Goal: Task Accomplishment & Management: Complete application form

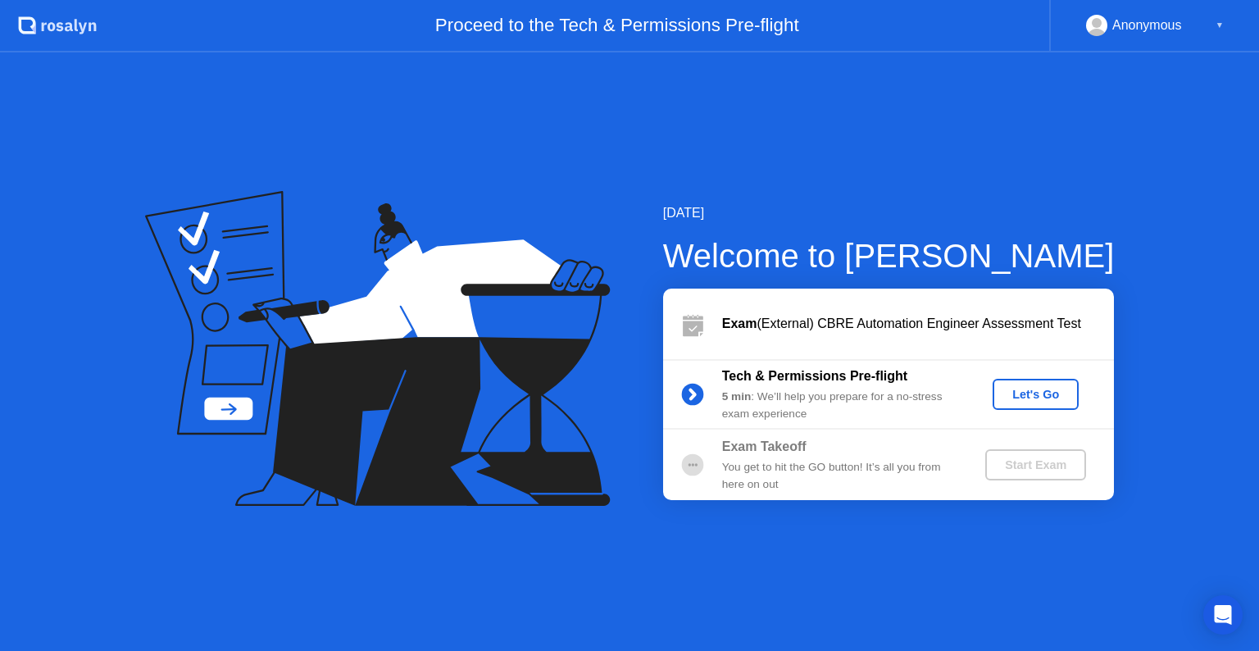
click at [1054, 388] on div "Let's Go" at bounding box center [1035, 394] width 73 height 13
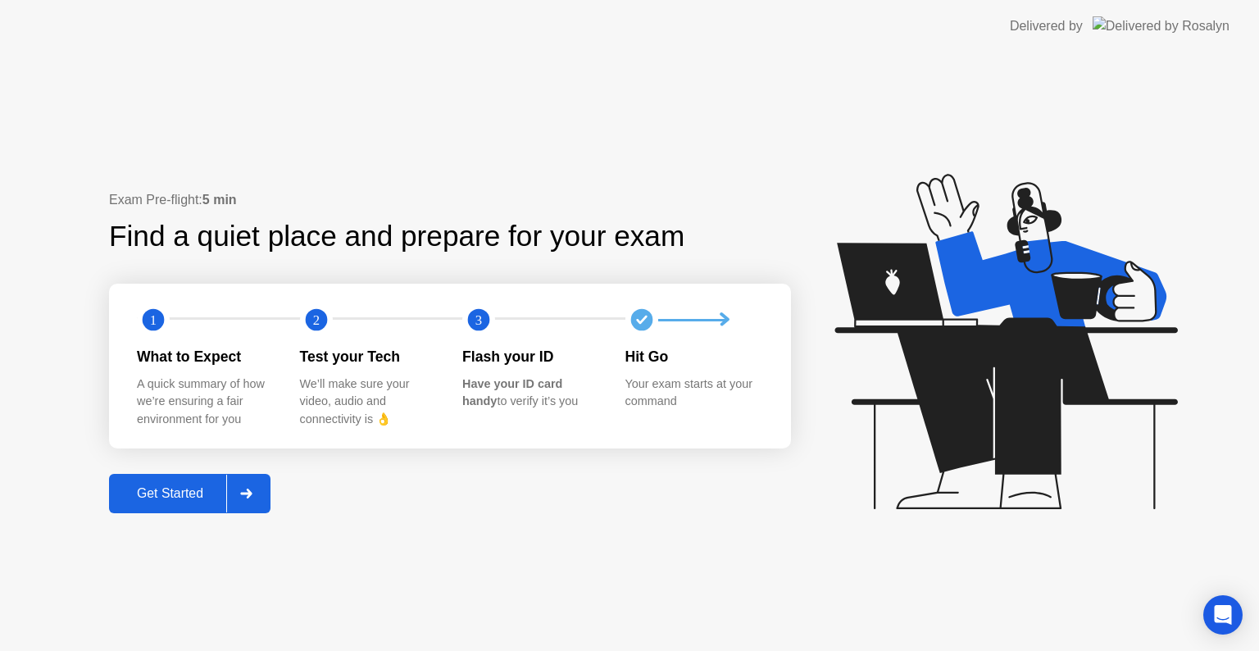
click at [169, 497] on div "Get Started" at bounding box center [170, 493] width 112 height 15
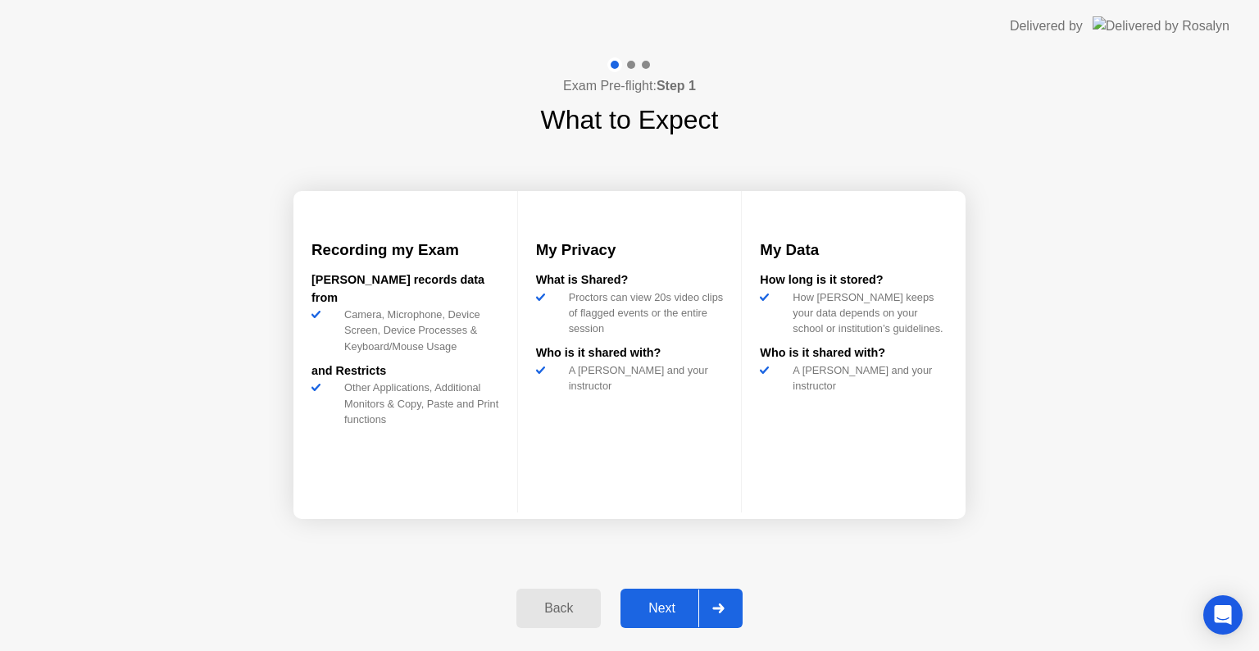
click at [665, 609] on div "Next" at bounding box center [661, 608] width 73 height 15
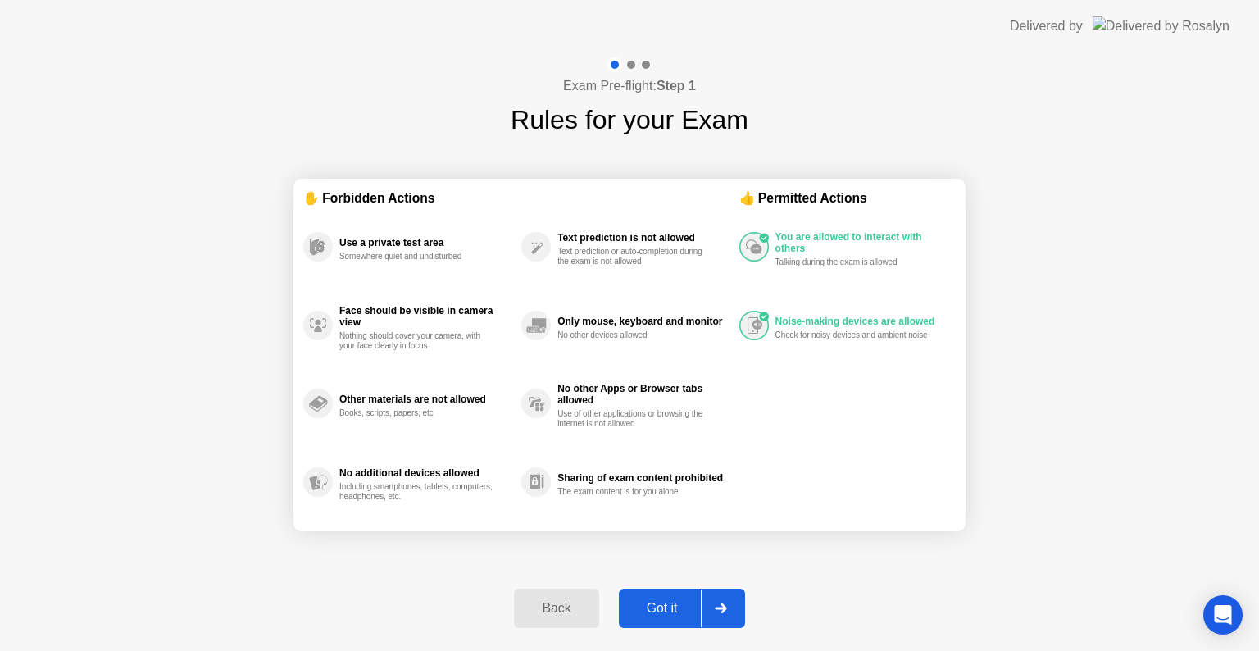
click at [665, 609] on div "Got it" at bounding box center [662, 608] width 77 height 15
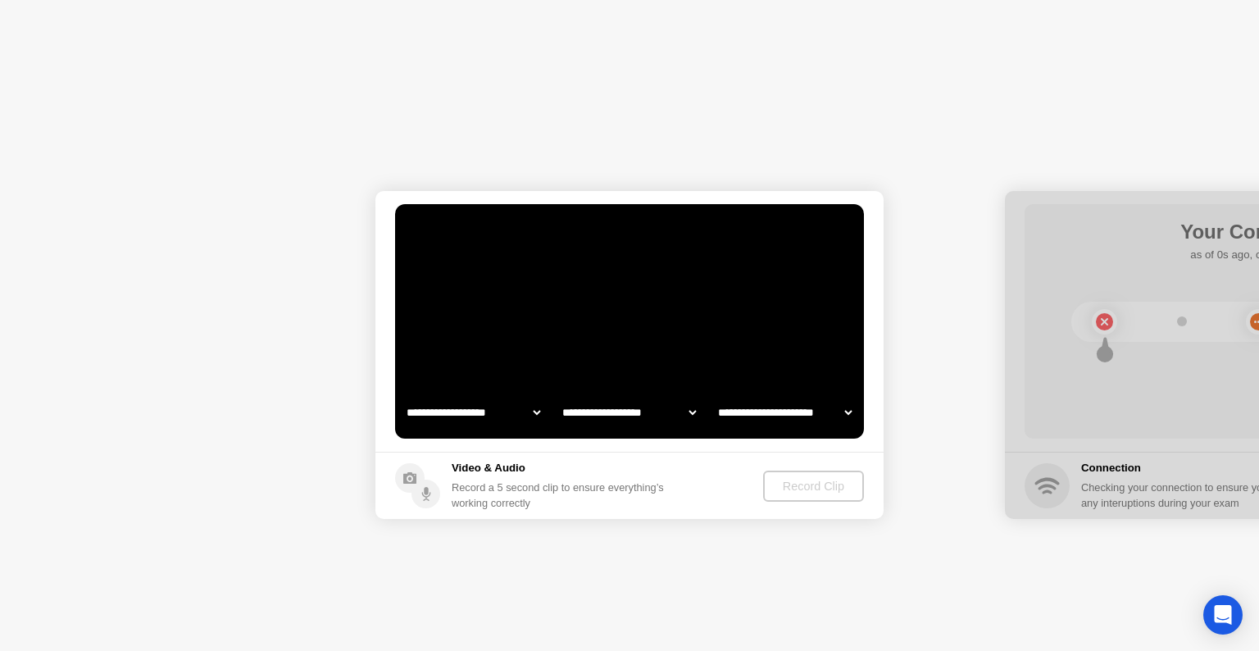
select select "**********"
select select "*******"
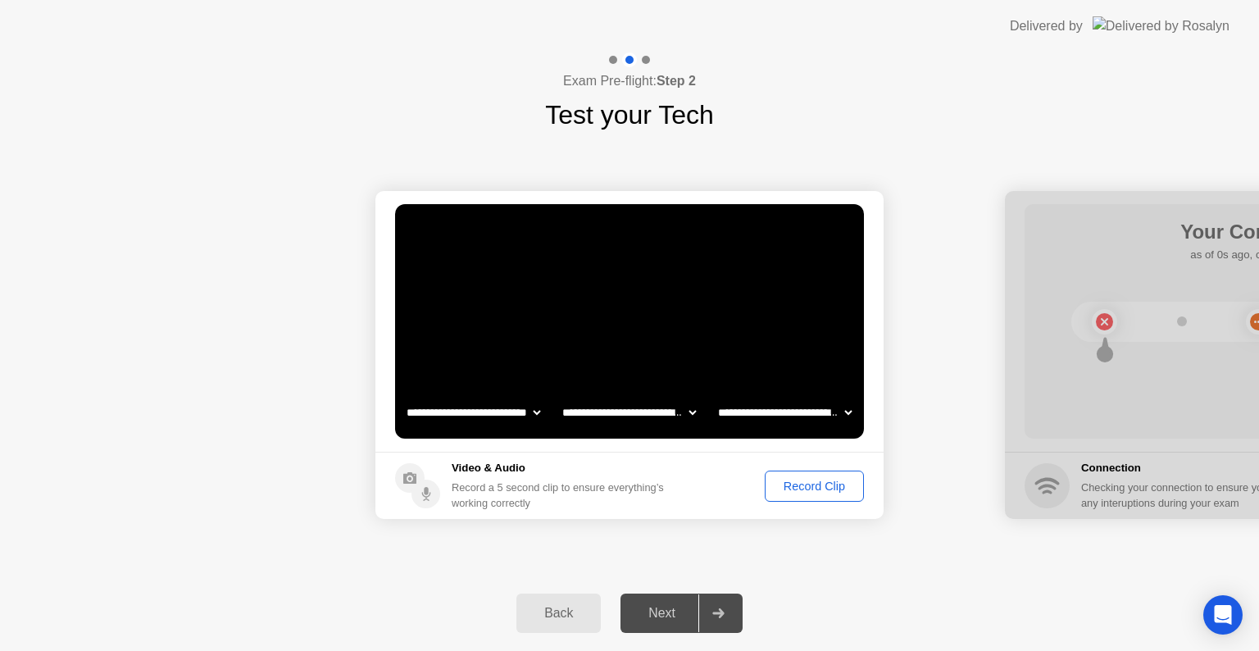
click at [838, 499] on button "Record Clip" at bounding box center [814, 485] width 99 height 31
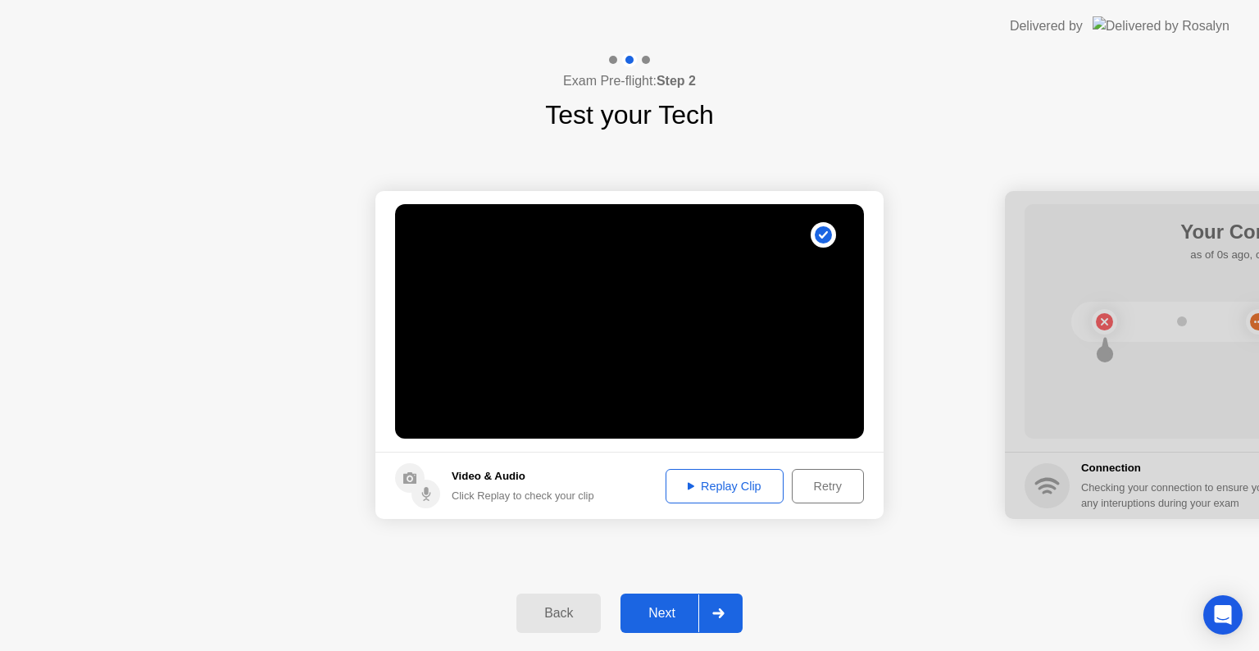
click at [711, 486] on div "Replay Clip" at bounding box center [724, 485] width 107 height 13
click at [727, 612] on div at bounding box center [717, 613] width 39 height 38
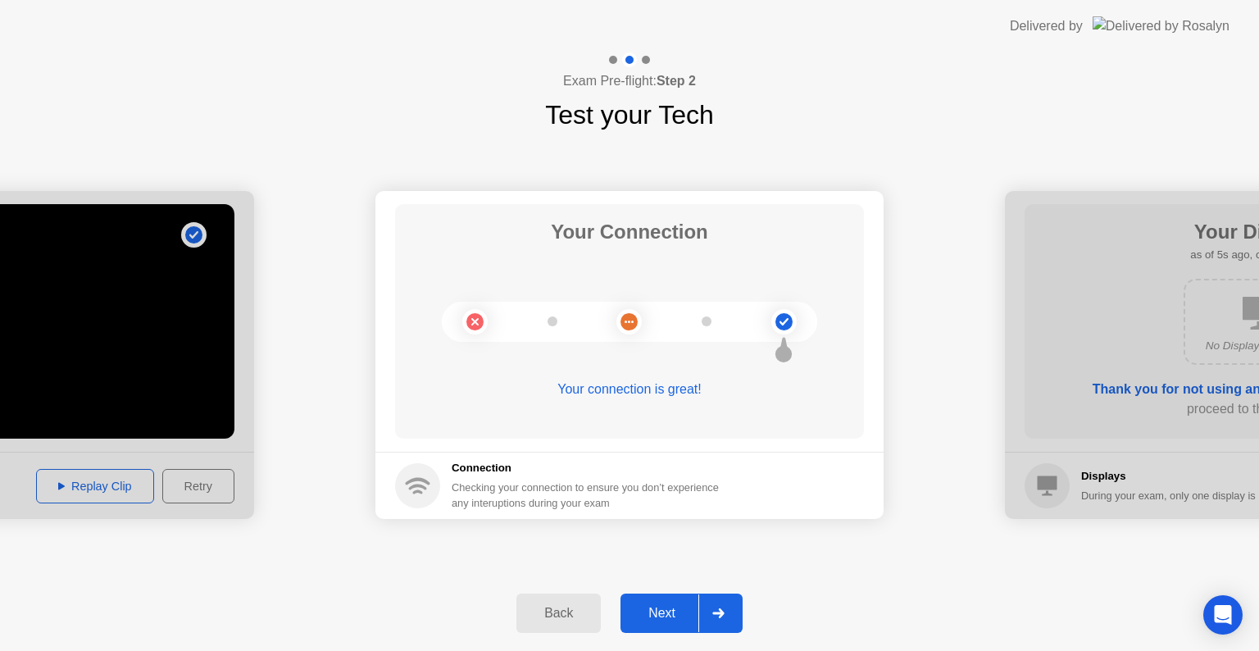
click at [720, 606] on div at bounding box center [717, 613] width 39 height 38
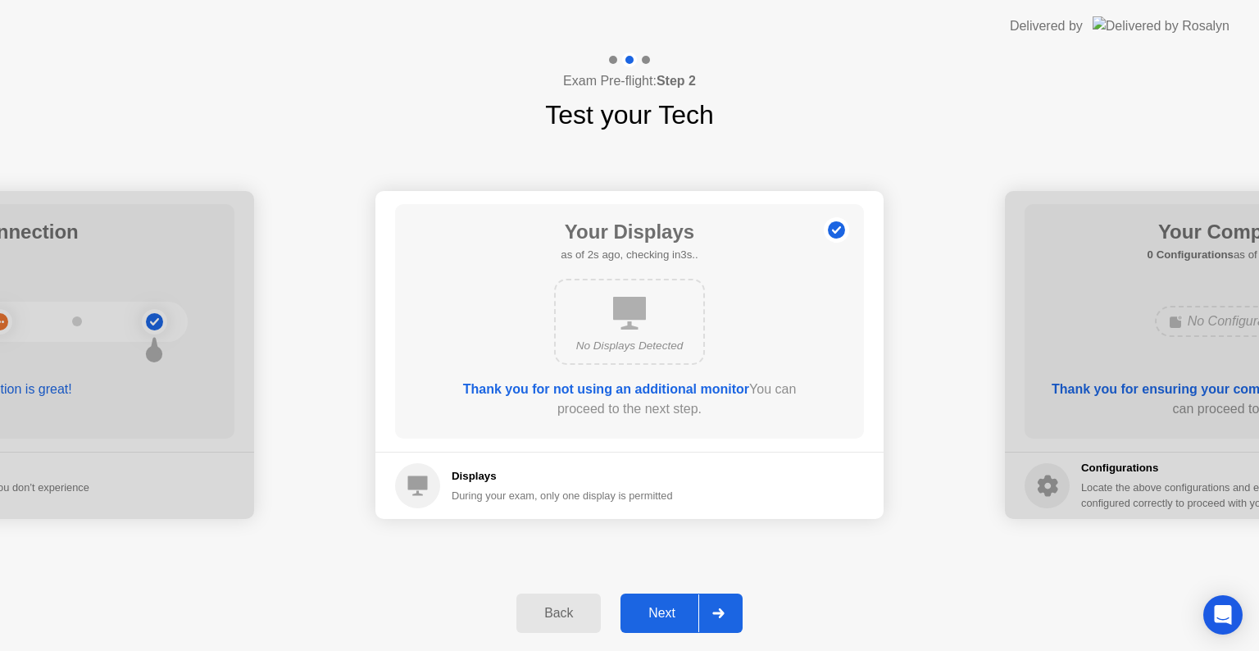
click at [720, 606] on div at bounding box center [717, 613] width 39 height 38
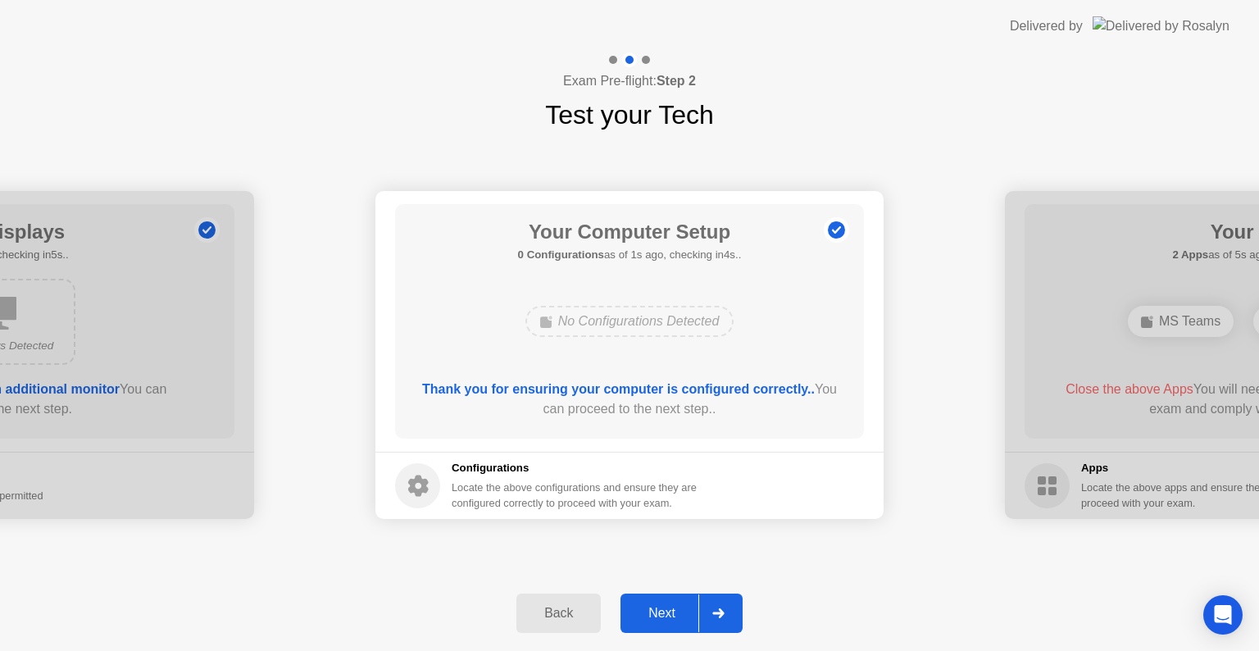
click at [720, 606] on div at bounding box center [717, 613] width 39 height 38
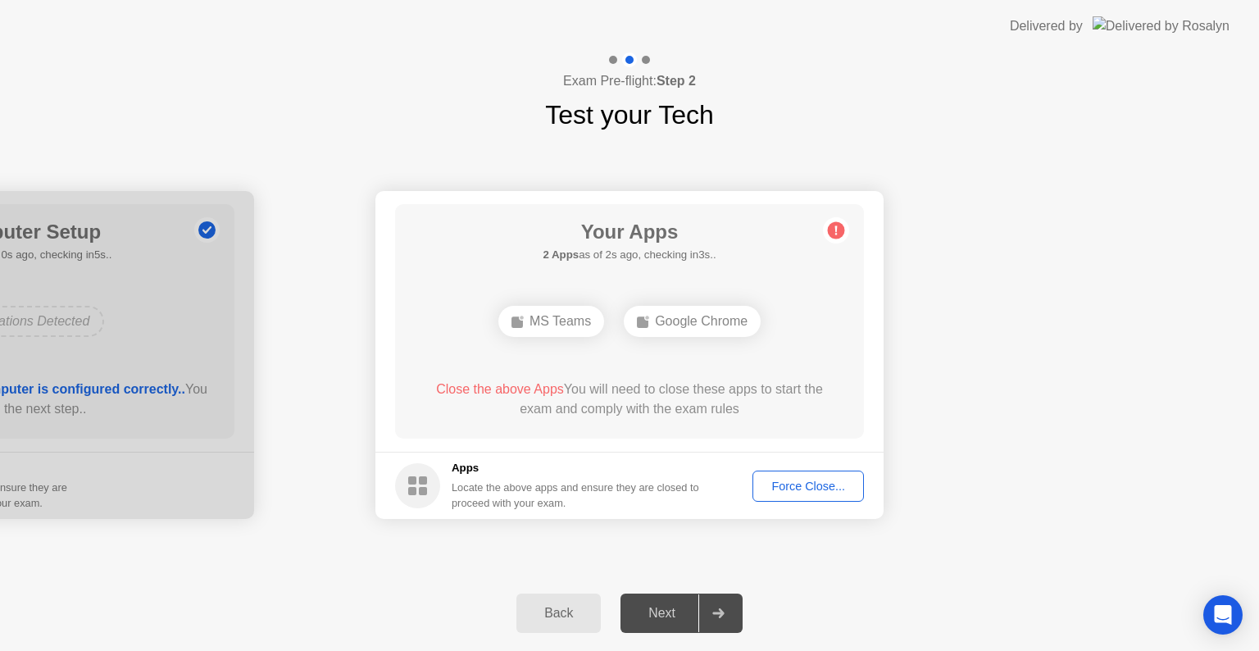
click at [800, 493] on div "Force Close..." at bounding box center [808, 485] width 100 height 13
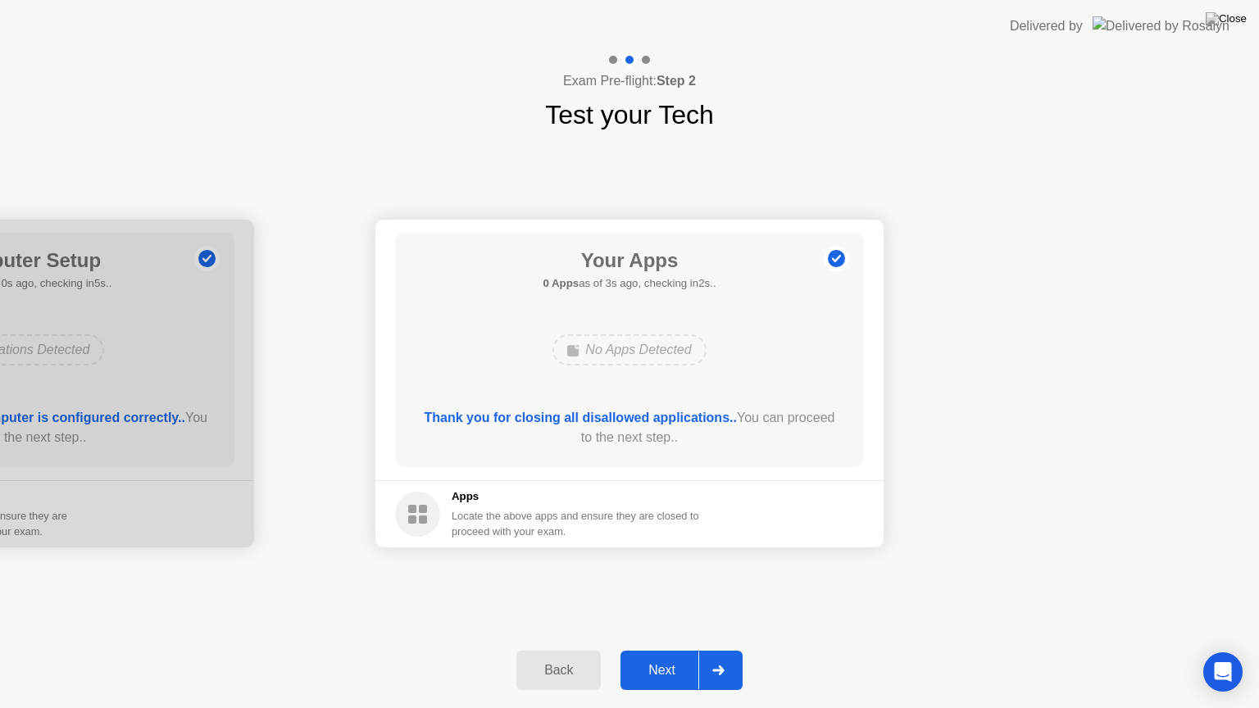
click at [724, 650] on div at bounding box center [717, 671] width 39 height 38
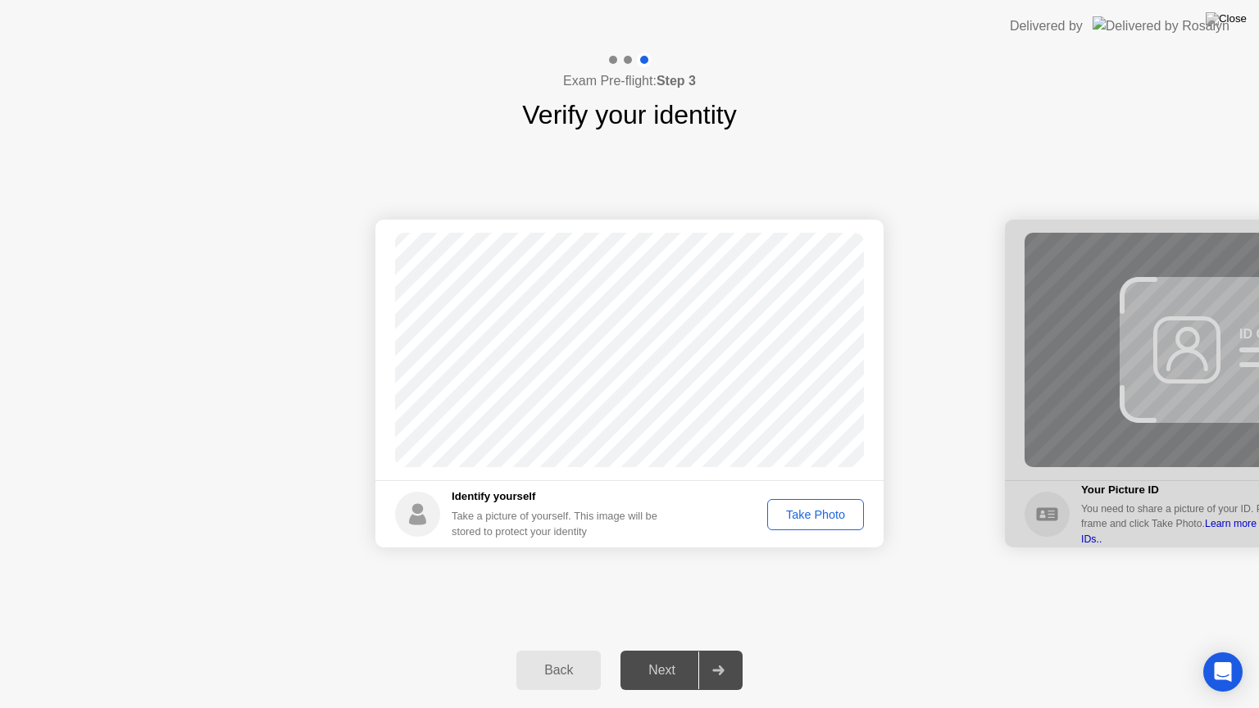
click at [819, 521] on div "Take Photo" at bounding box center [815, 514] width 85 height 13
click at [720, 650] on div at bounding box center [717, 671] width 39 height 38
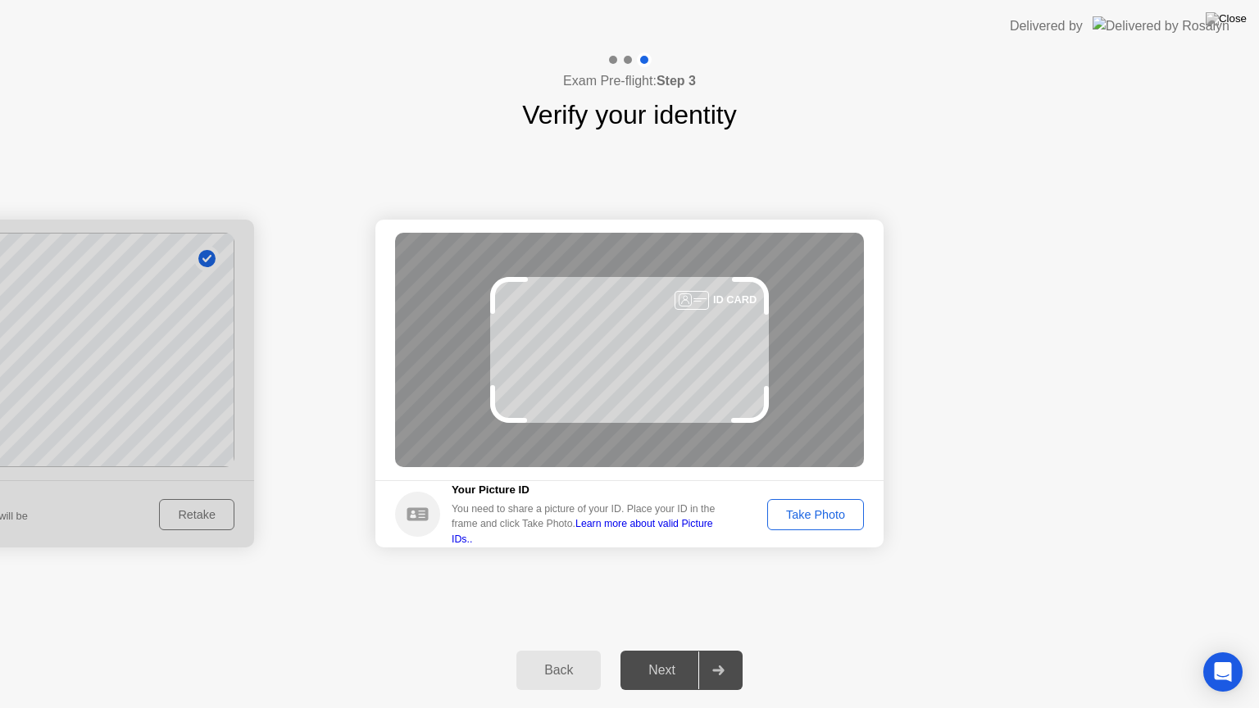
click at [822, 511] on div "Take Photo" at bounding box center [815, 514] width 85 height 13
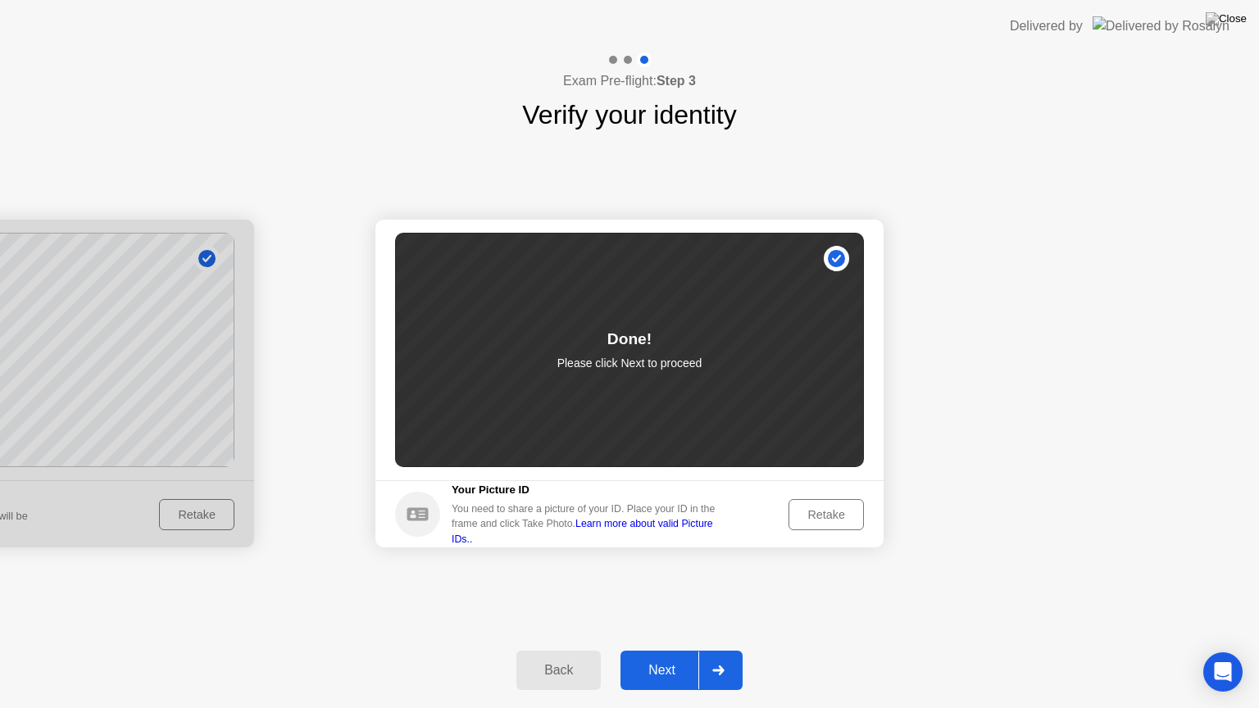
click at [728, 650] on div at bounding box center [717, 671] width 39 height 38
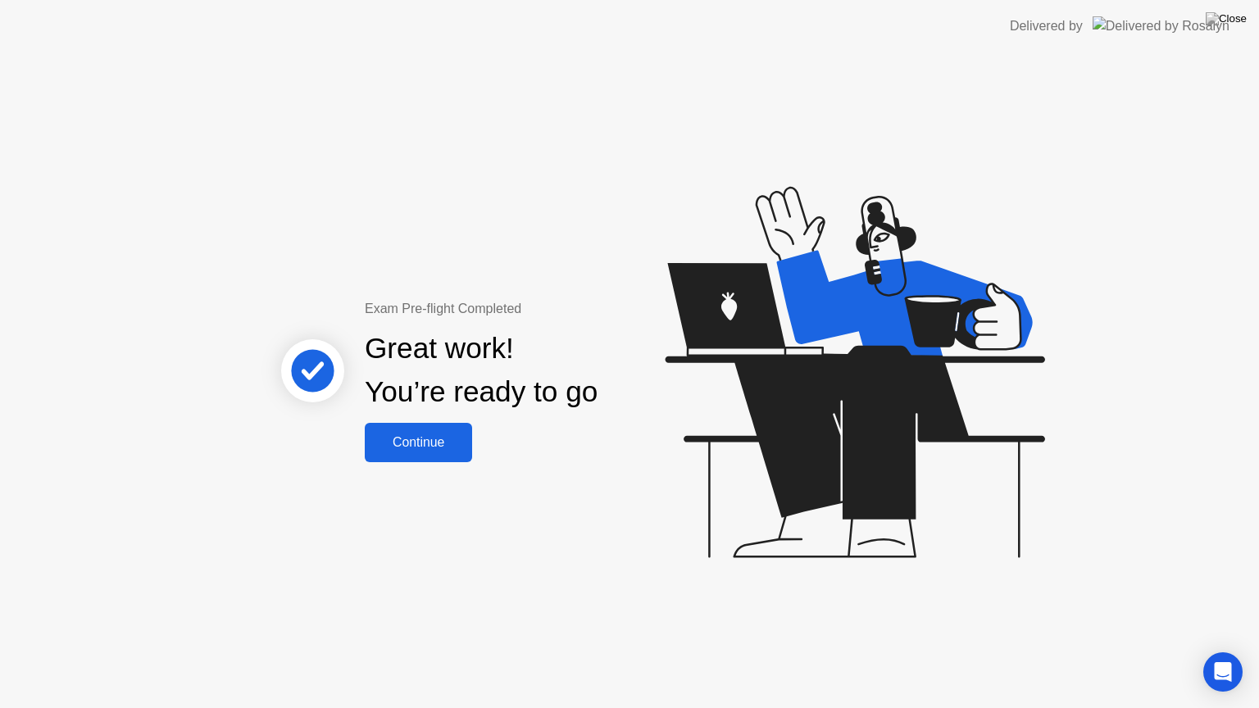
click at [426, 444] on div "Continue" at bounding box center [419, 442] width 98 height 15
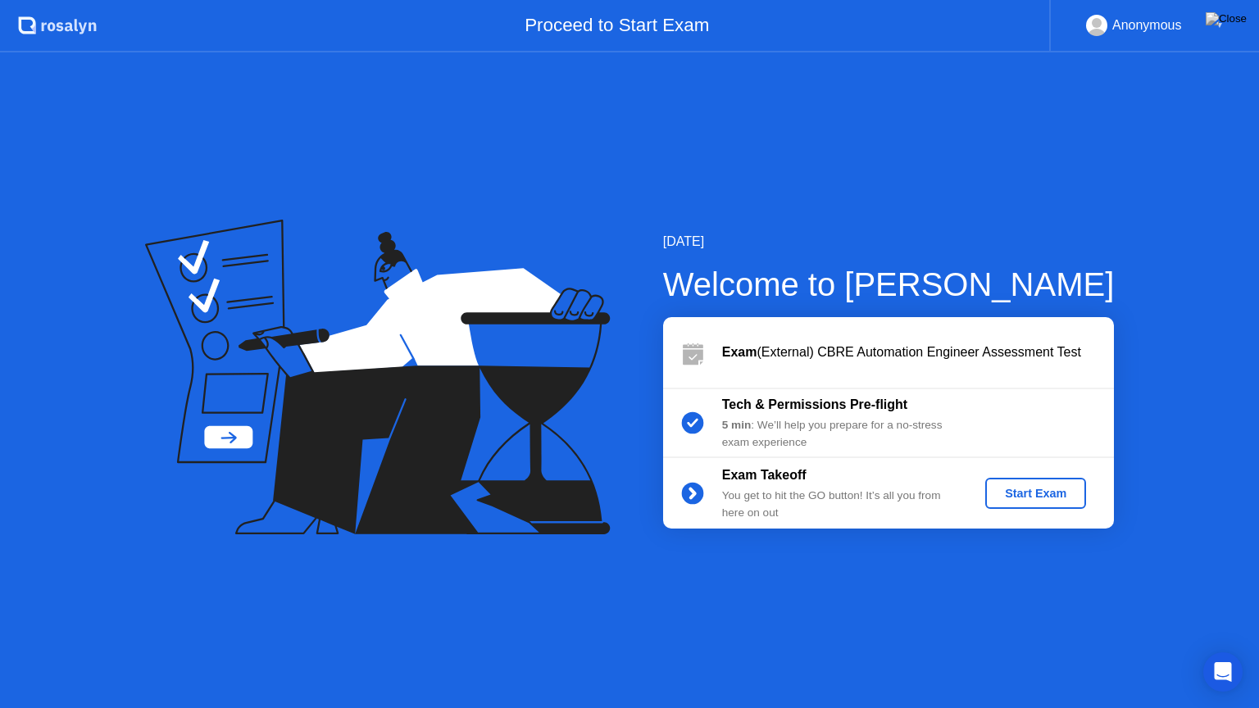
click at [1034, 495] on div "Start Exam" at bounding box center [1036, 493] width 88 height 13
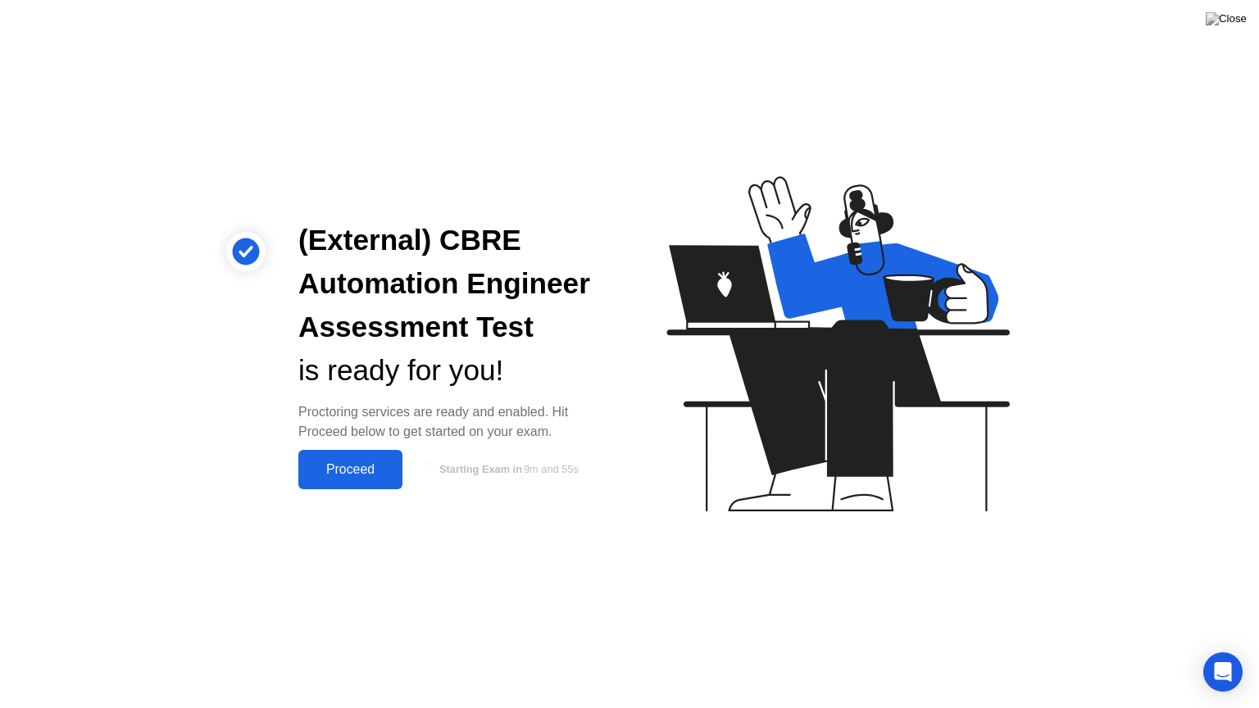
click at [364, 477] on div "Proceed" at bounding box center [350, 469] width 94 height 15
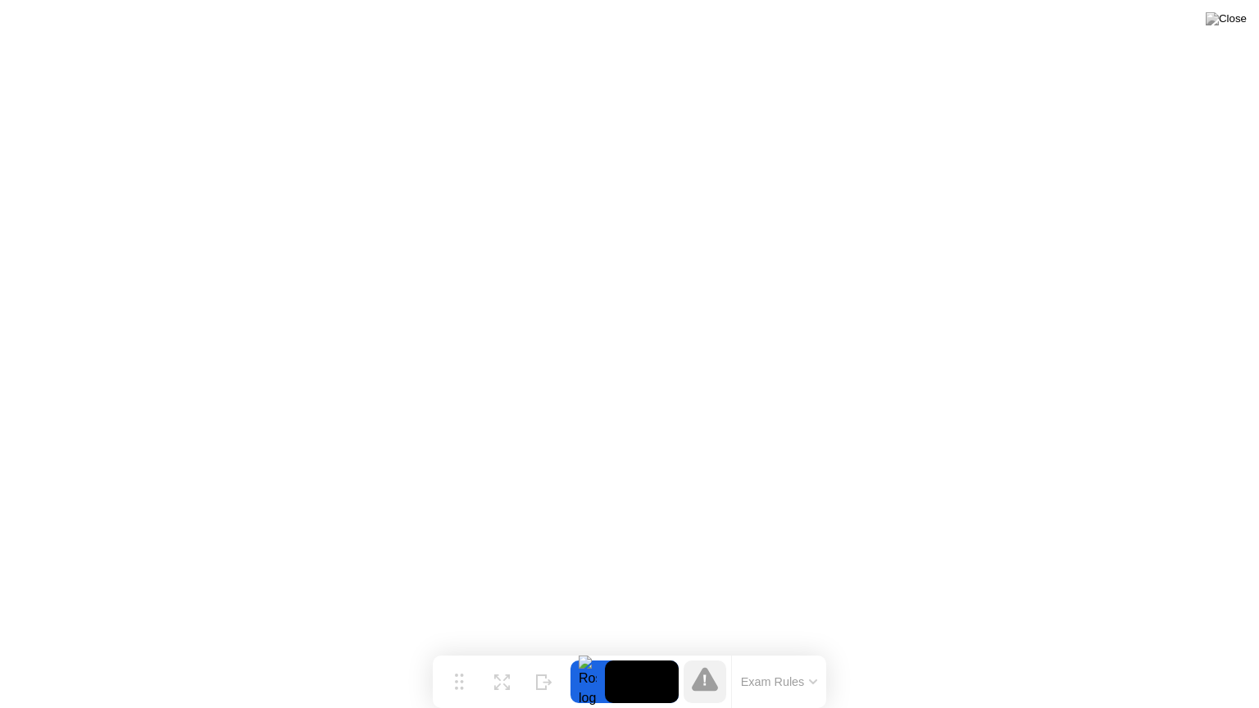
click at [776, 650] on button "Exam Rules" at bounding box center [779, 681] width 87 height 15
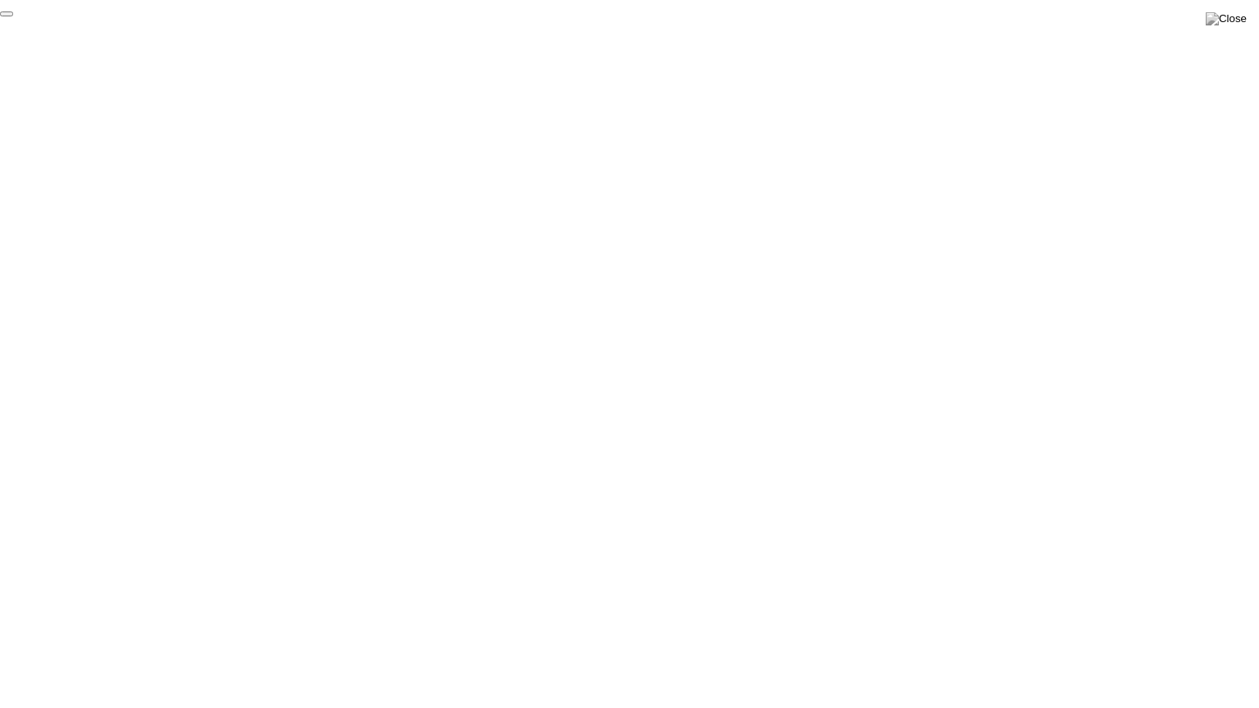
click div "End Proctoring Session"
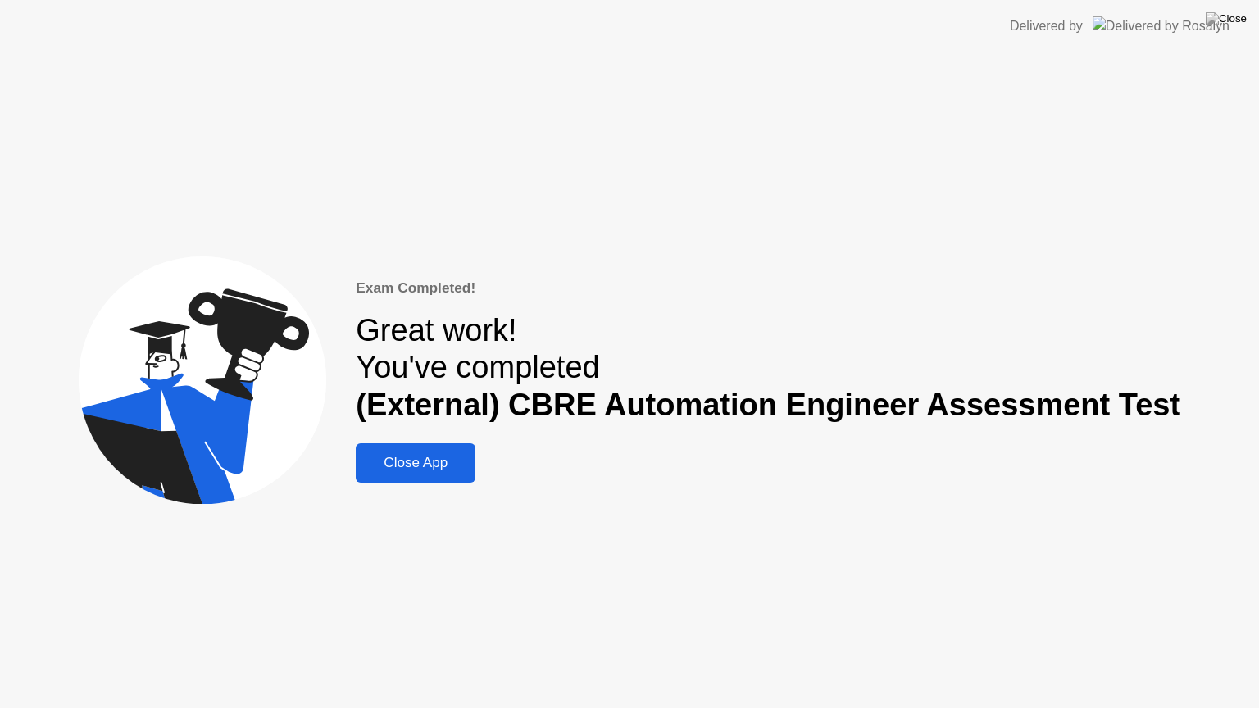
click at [439, 460] on div "Close App" at bounding box center [416, 463] width 110 height 16
